Goal: Information Seeking & Learning: Learn about a topic

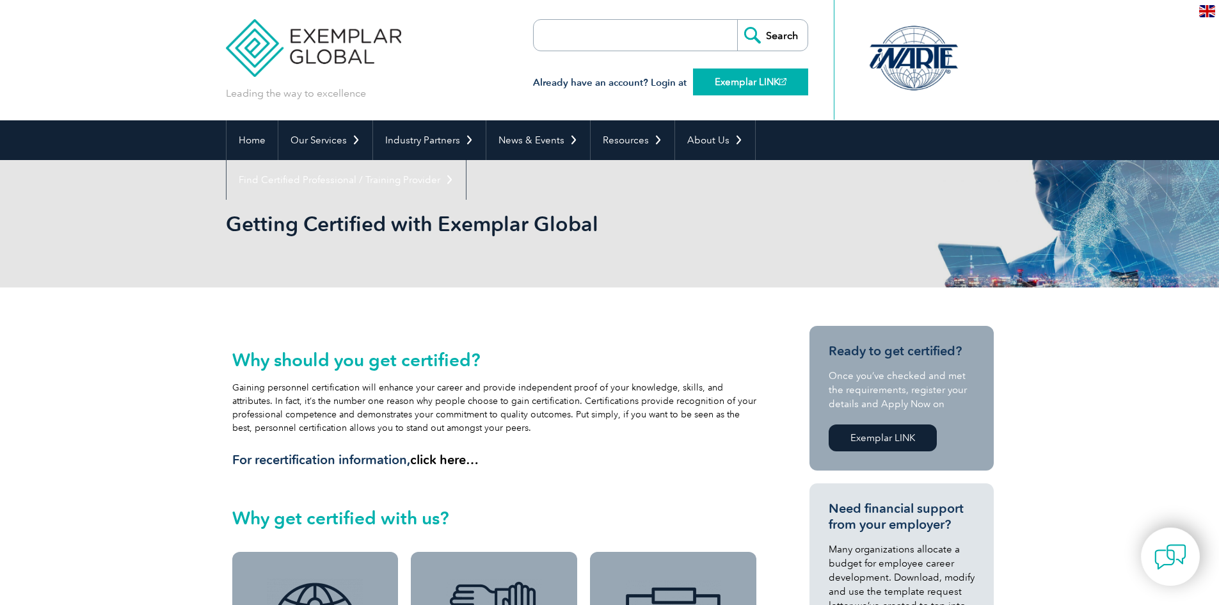
click at [721, 82] on link "Exemplar LINK" at bounding box center [750, 81] width 115 height 27
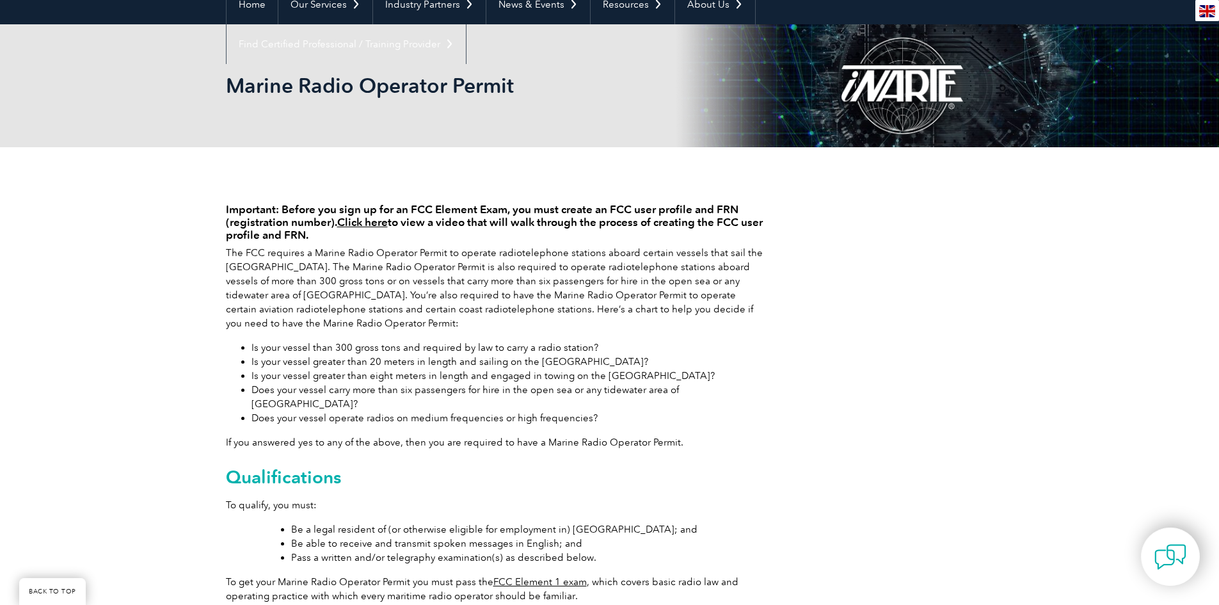
scroll to position [128, 0]
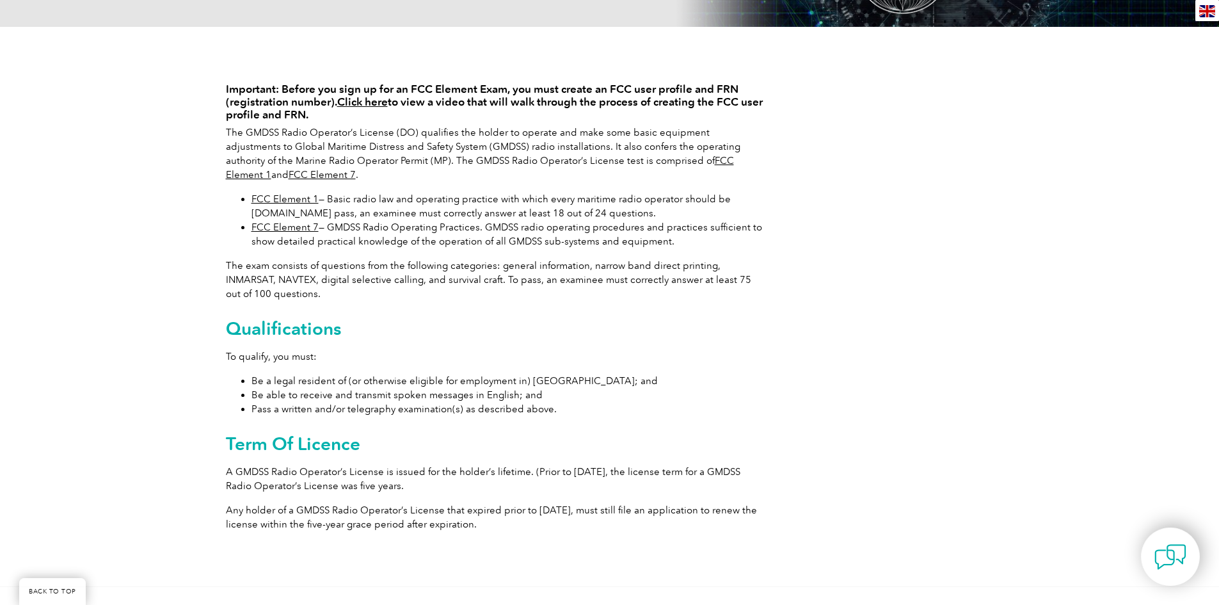
scroll to position [64, 0]
